Goal: Go to known website: Access a specific website the user already knows

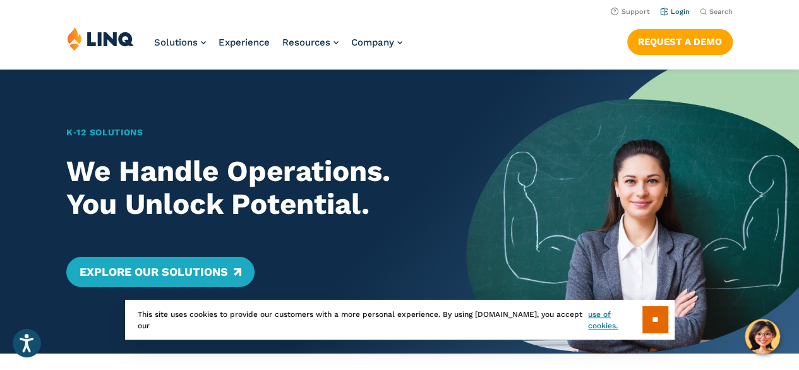
click at [677, 13] on link "Login" at bounding box center [675, 12] width 30 height 8
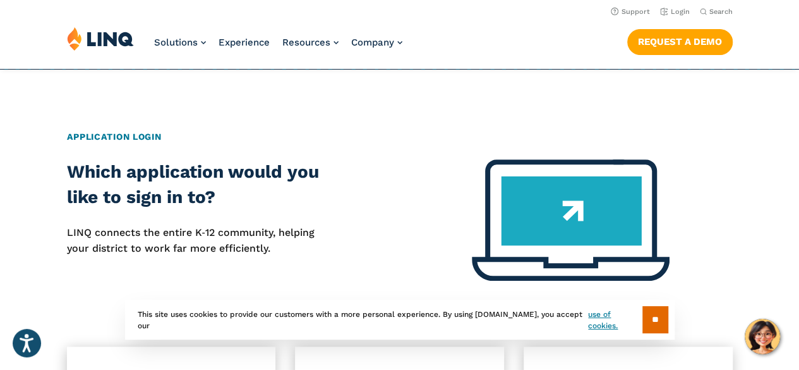
scroll to position [442, 0]
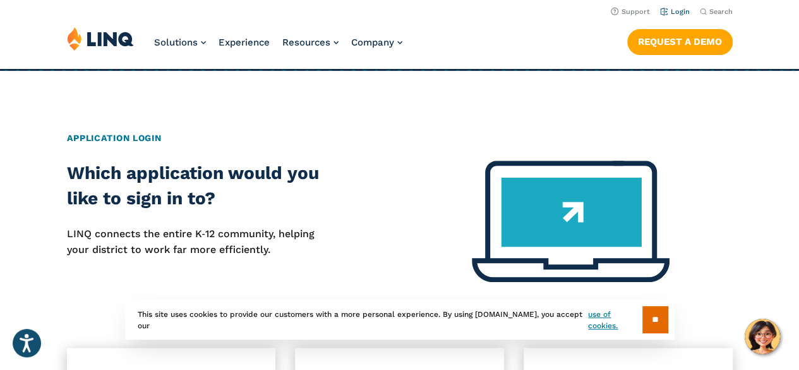
click at [685, 6] on li "Login" at bounding box center [675, 11] width 30 height 14
click at [680, 14] on link "Login" at bounding box center [675, 12] width 30 height 8
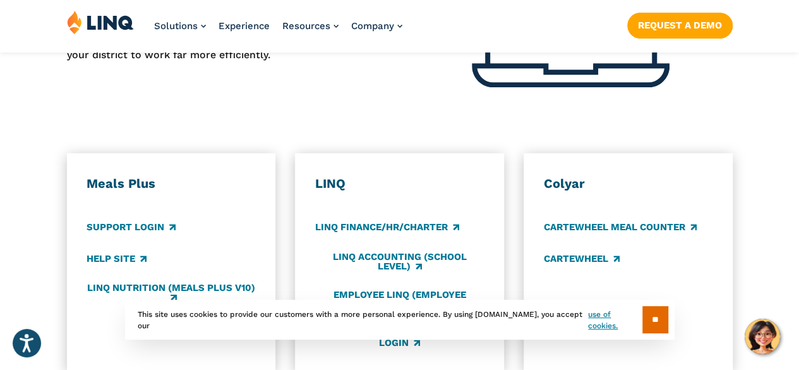
scroll to position [695, 0]
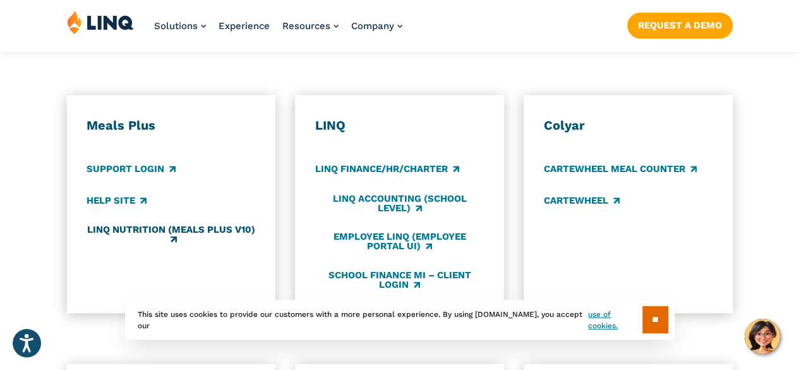
click at [126, 224] on link "LINQ Nutrition (Meals Plus v10)" at bounding box center [171, 234] width 169 height 21
